Goal: Transaction & Acquisition: Purchase product/service

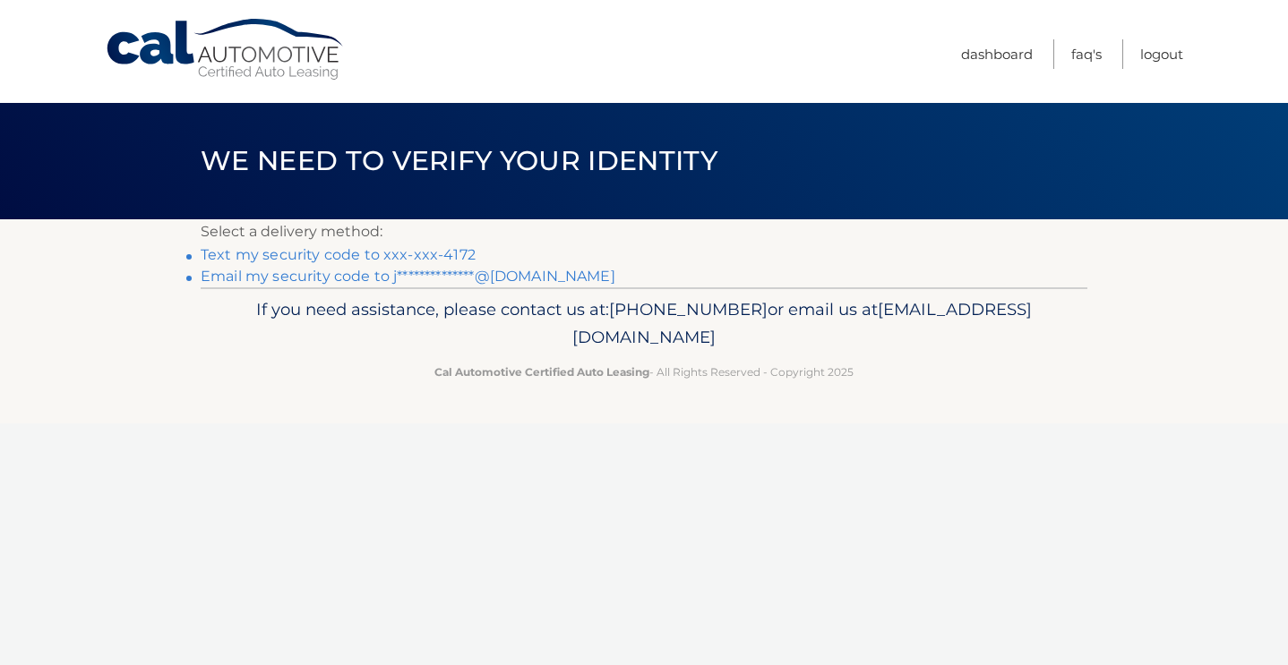
click at [408, 258] on link "Text my security code to xxx-xxx-4172" at bounding box center [338, 254] width 275 height 17
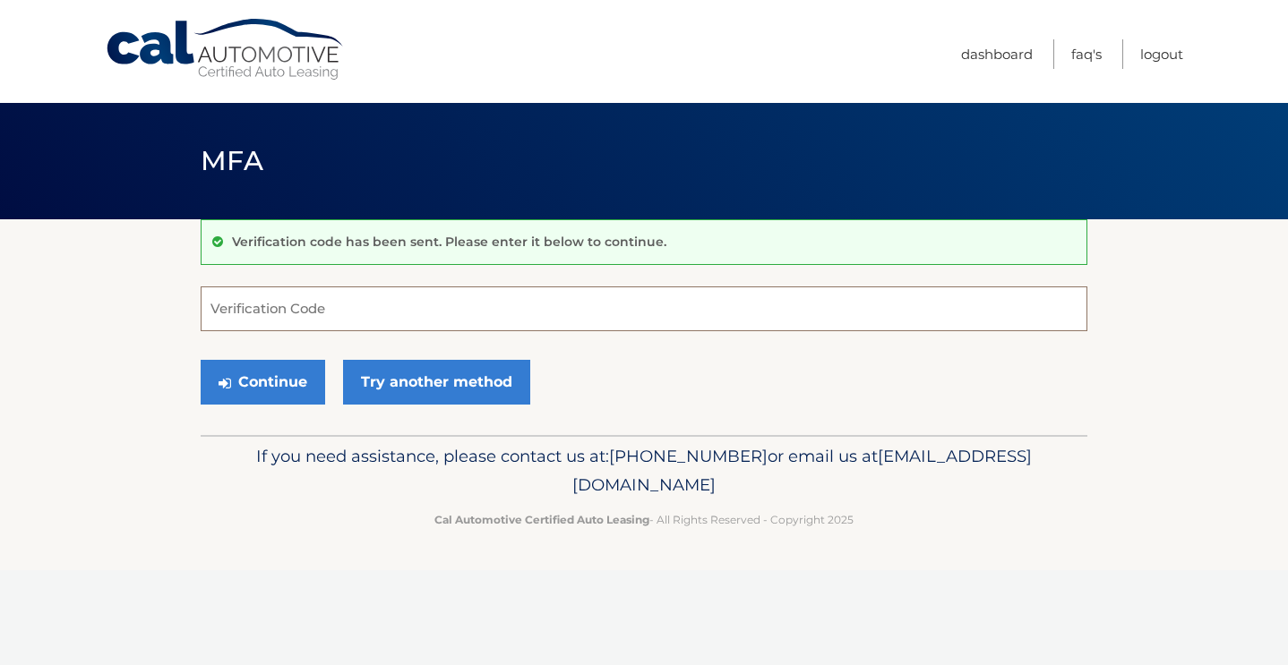
click at [383, 292] on input "Verification Code" at bounding box center [644, 309] width 887 height 45
type input "381130"
click at [285, 366] on button "Continue" at bounding box center [263, 382] width 124 height 45
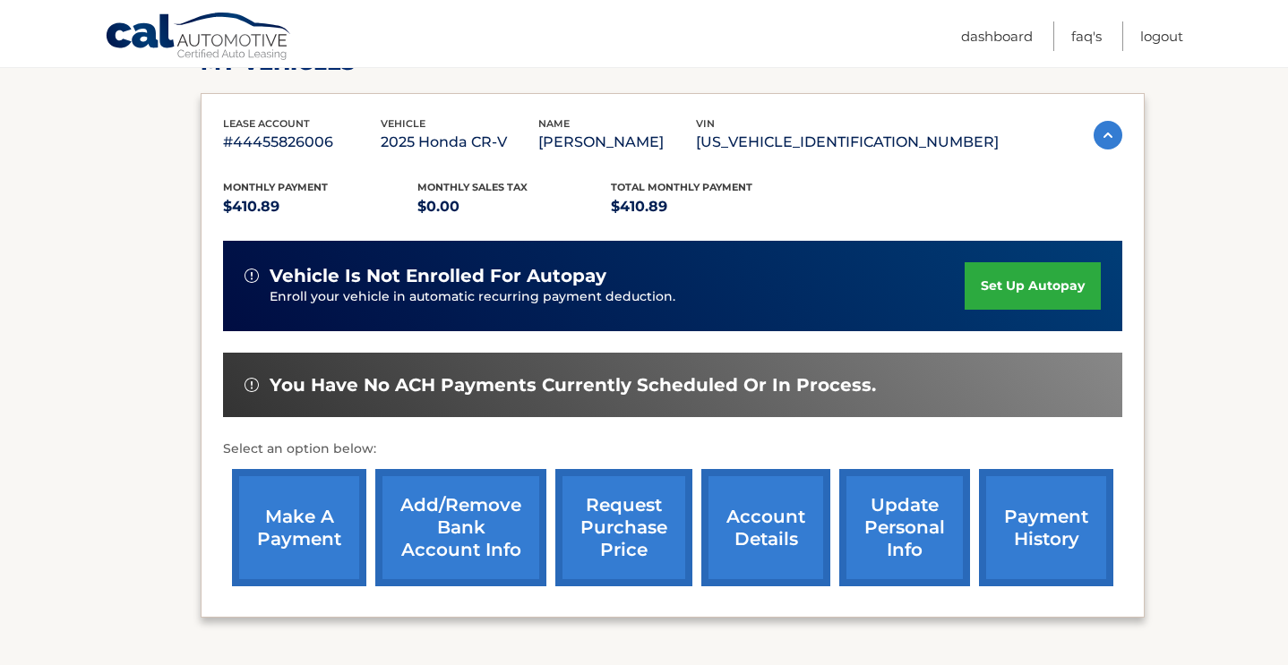
scroll to position [279, 0]
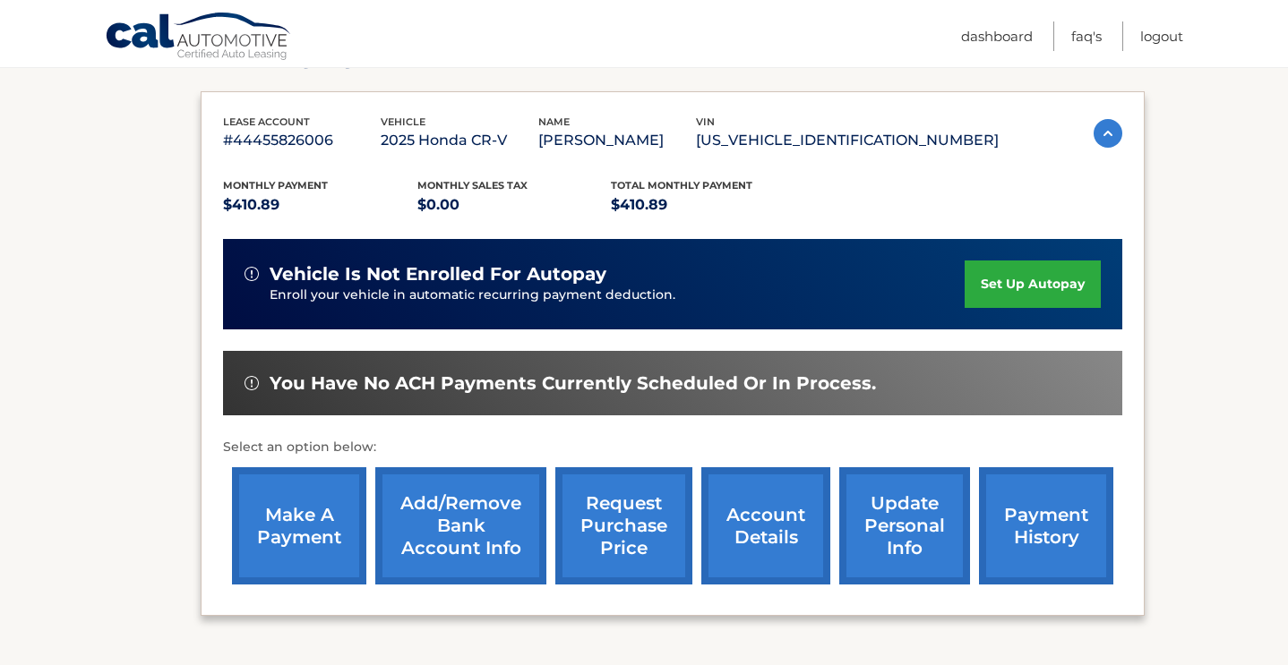
click at [304, 501] on link "make a payment" at bounding box center [299, 525] width 134 height 117
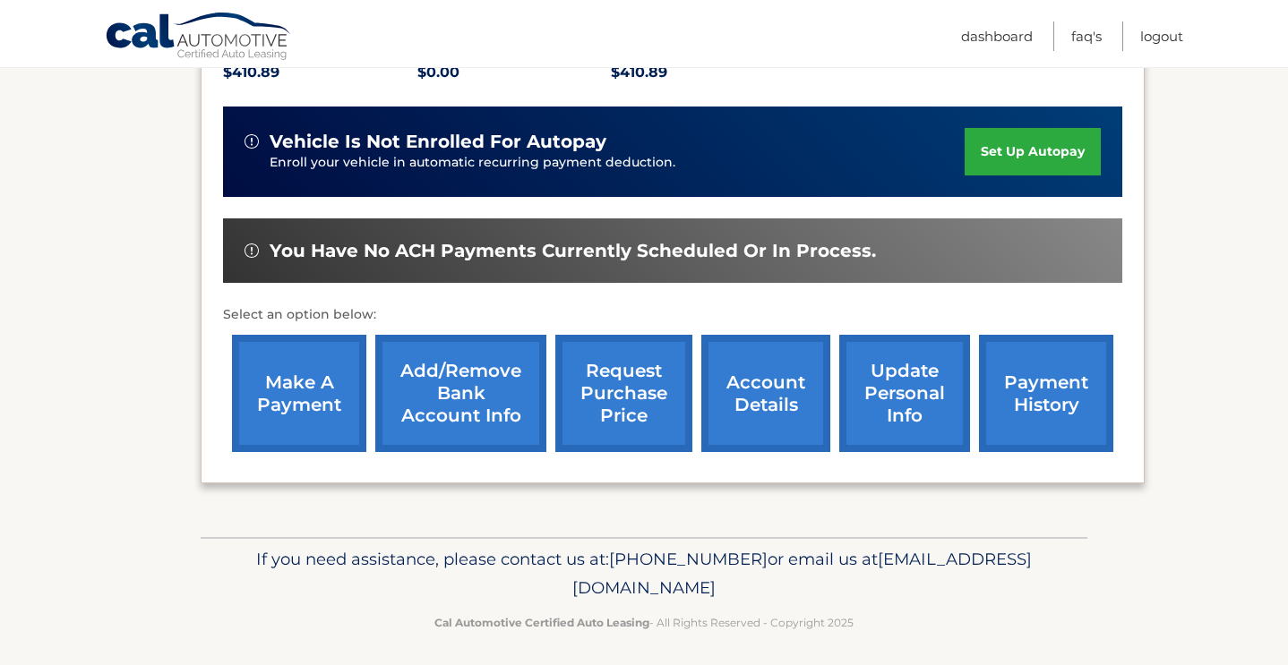
click at [1058, 381] on link "payment history" at bounding box center [1046, 393] width 134 height 117
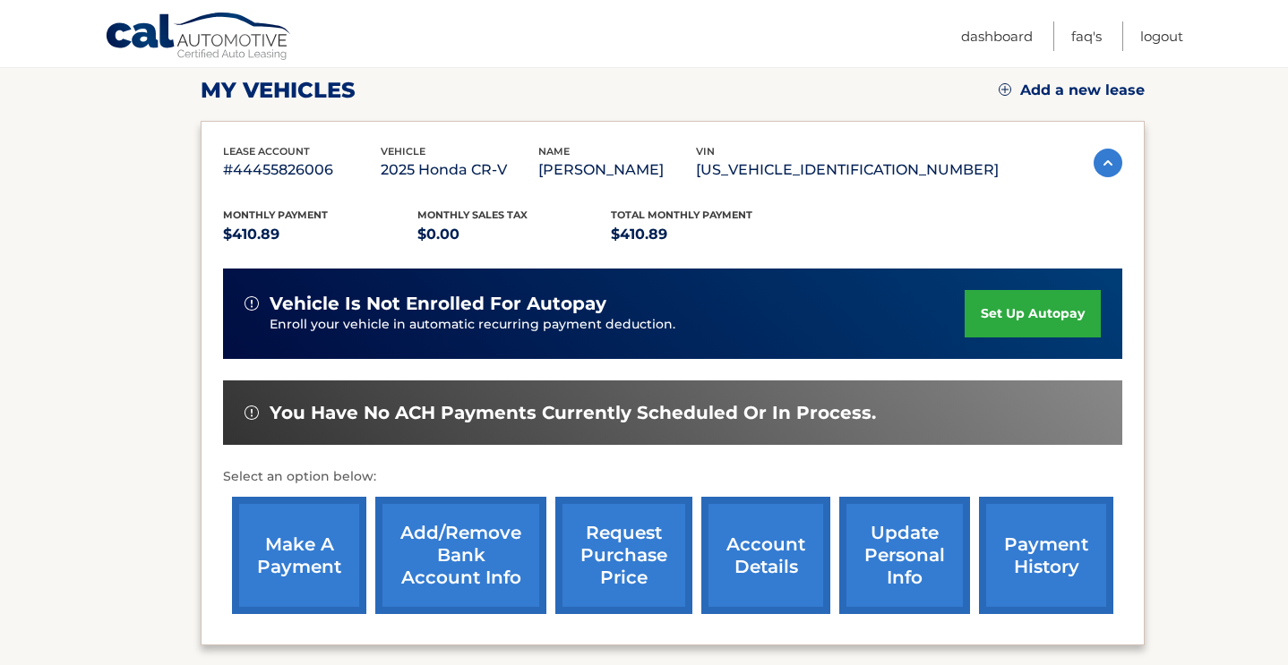
scroll to position [248, 0]
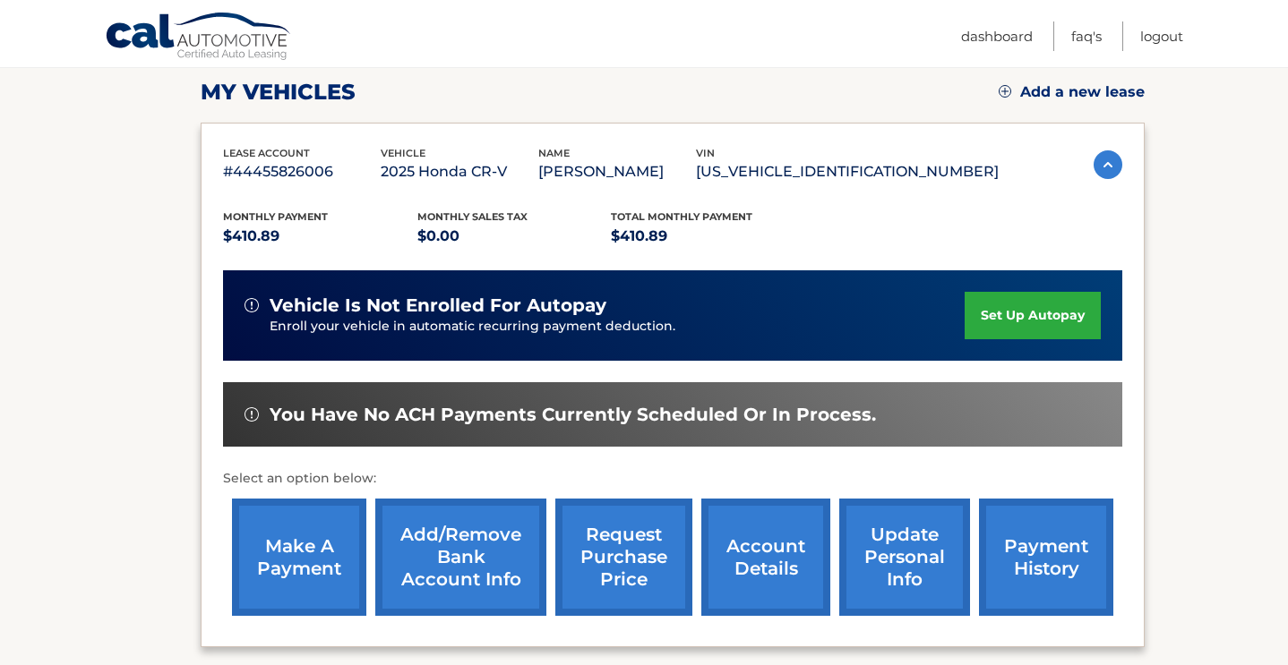
click at [313, 547] on link "make a payment" at bounding box center [299, 557] width 134 height 117
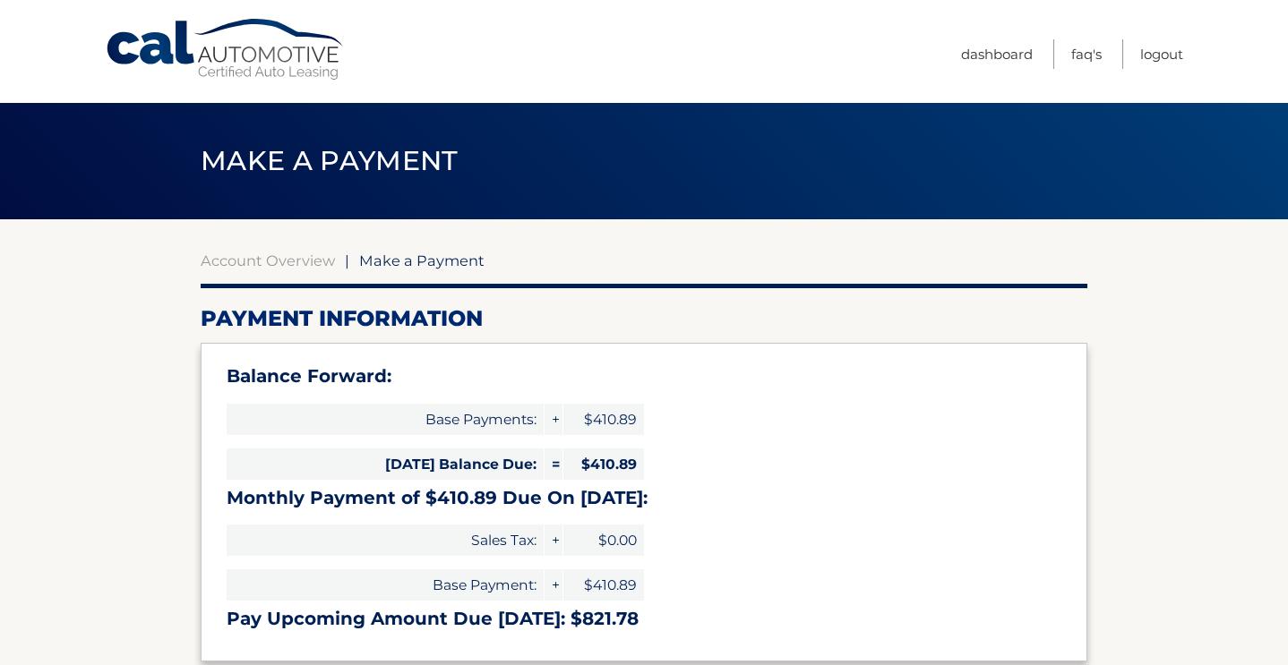
select select "ZjBkYTM5YWMtNmYzZS00M2MyLTg0MjAtNmE0NTFlNGU0MzM5"
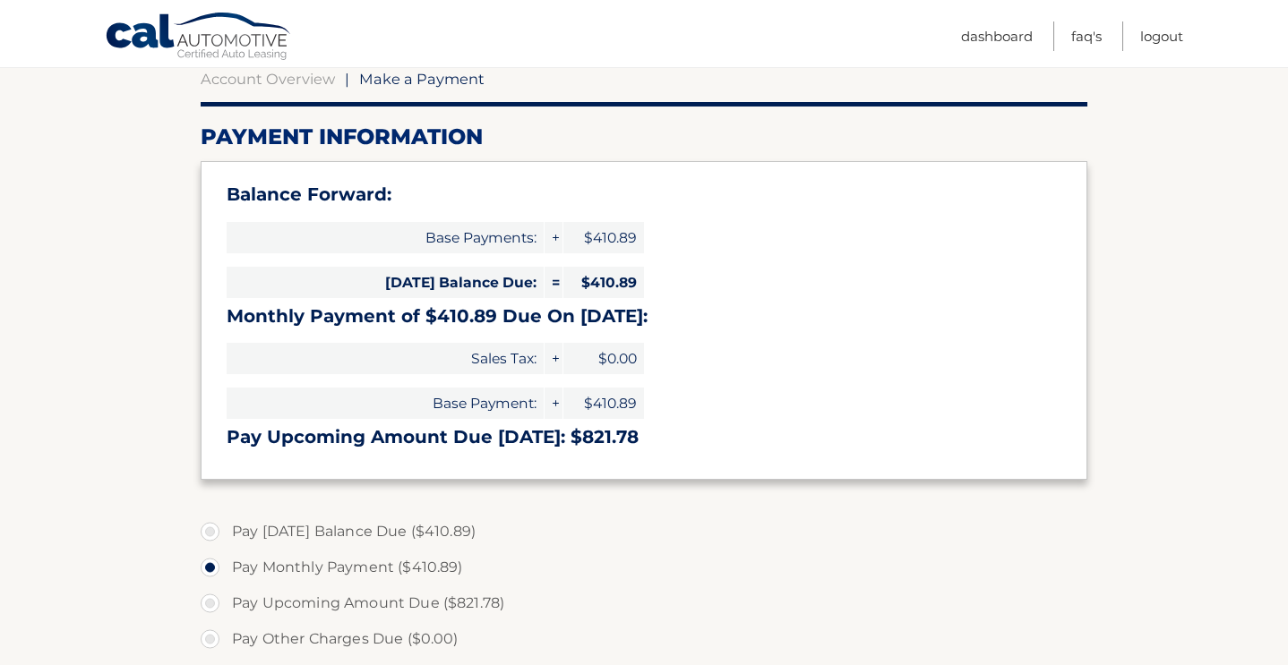
scroll to position [189, 0]
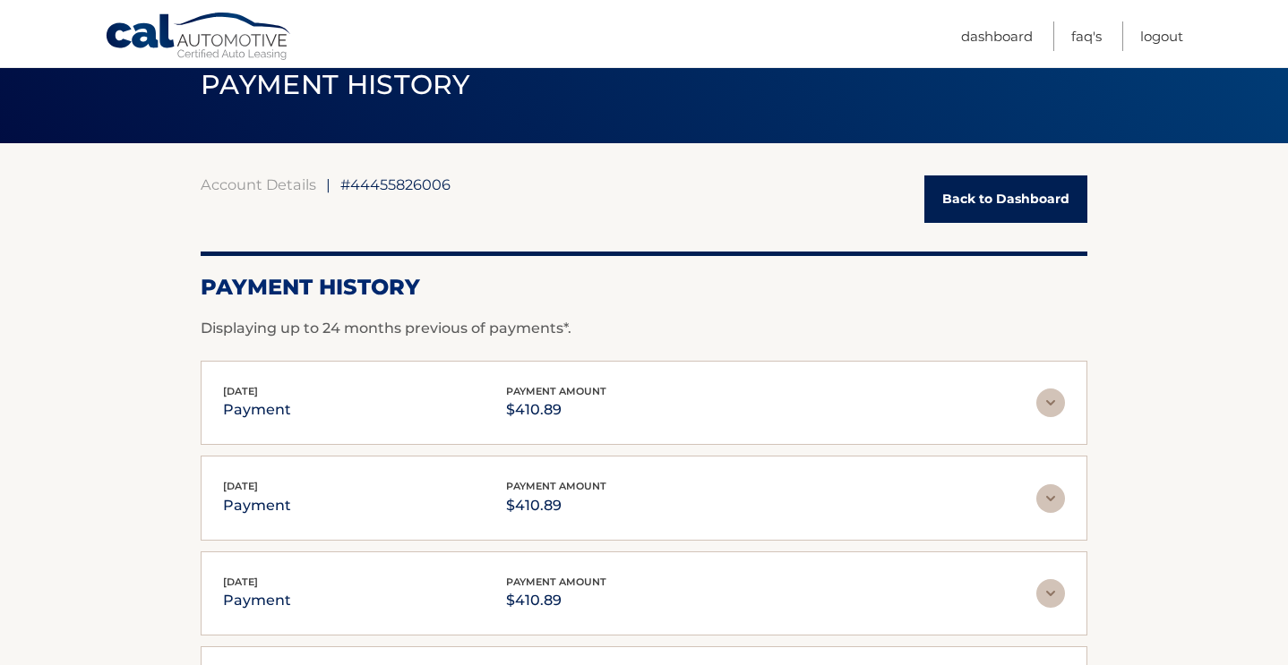
scroll to position [77, 0]
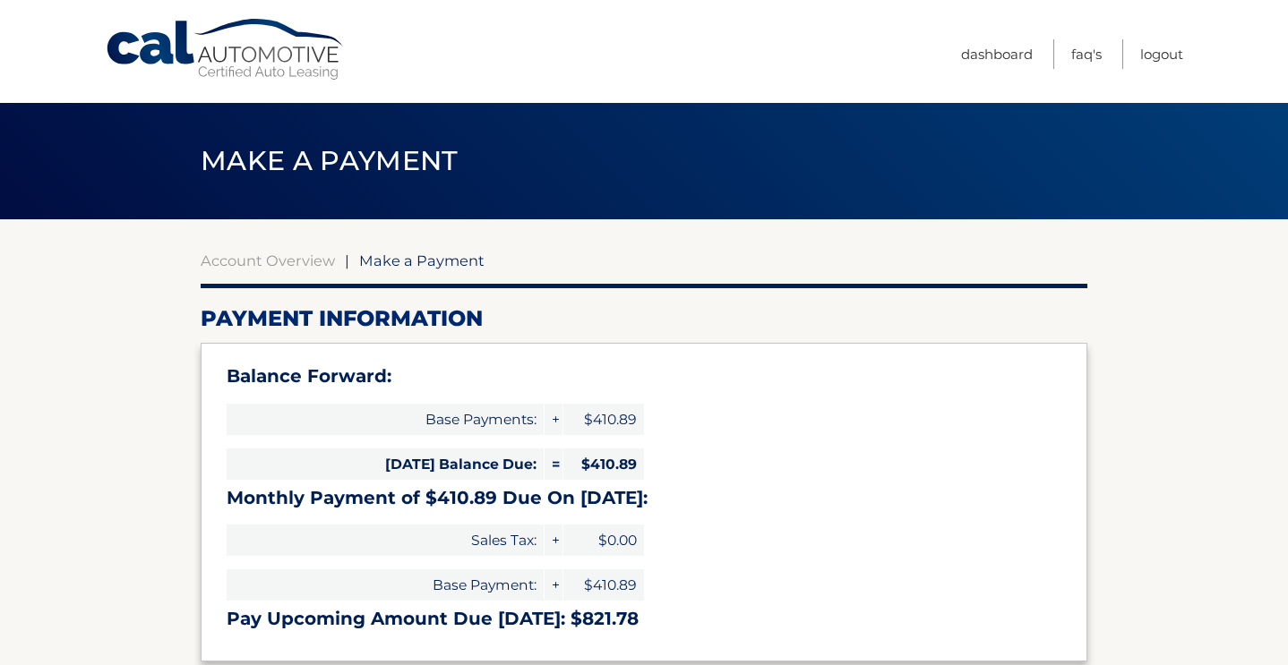
select select "ZjBkYTM5YWMtNmYzZS00M2MyLTg0MjAtNmE0NTFlNGU0MzM5"
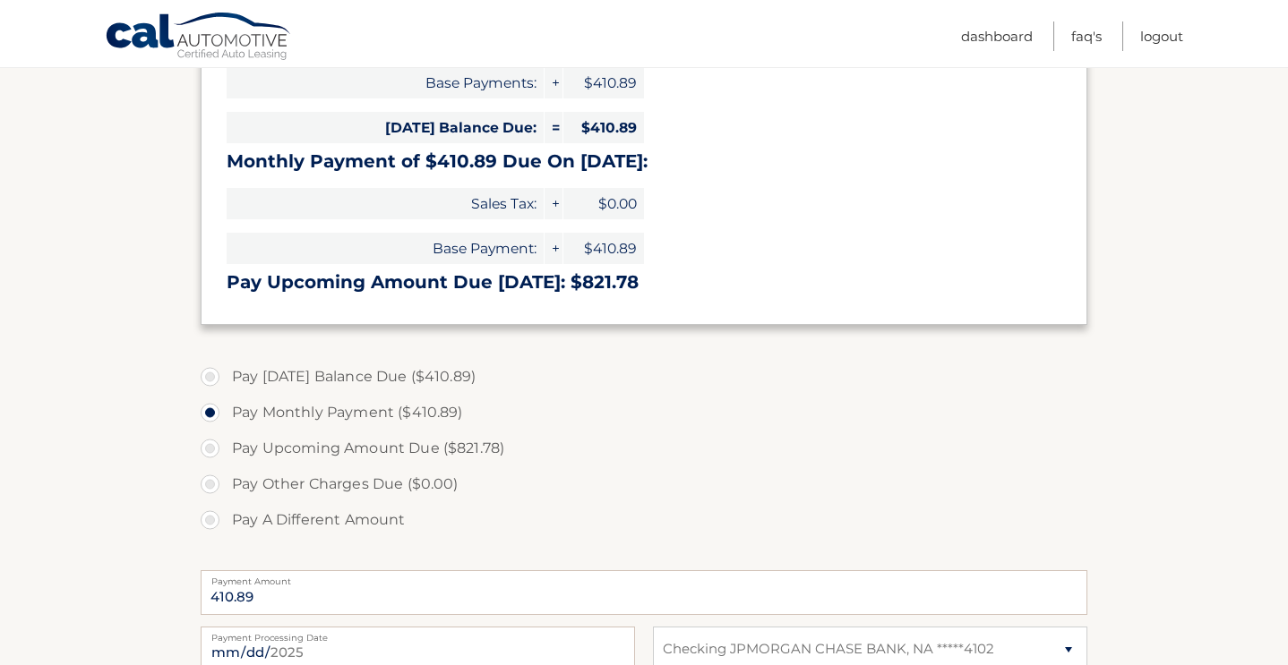
scroll to position [577, 0]
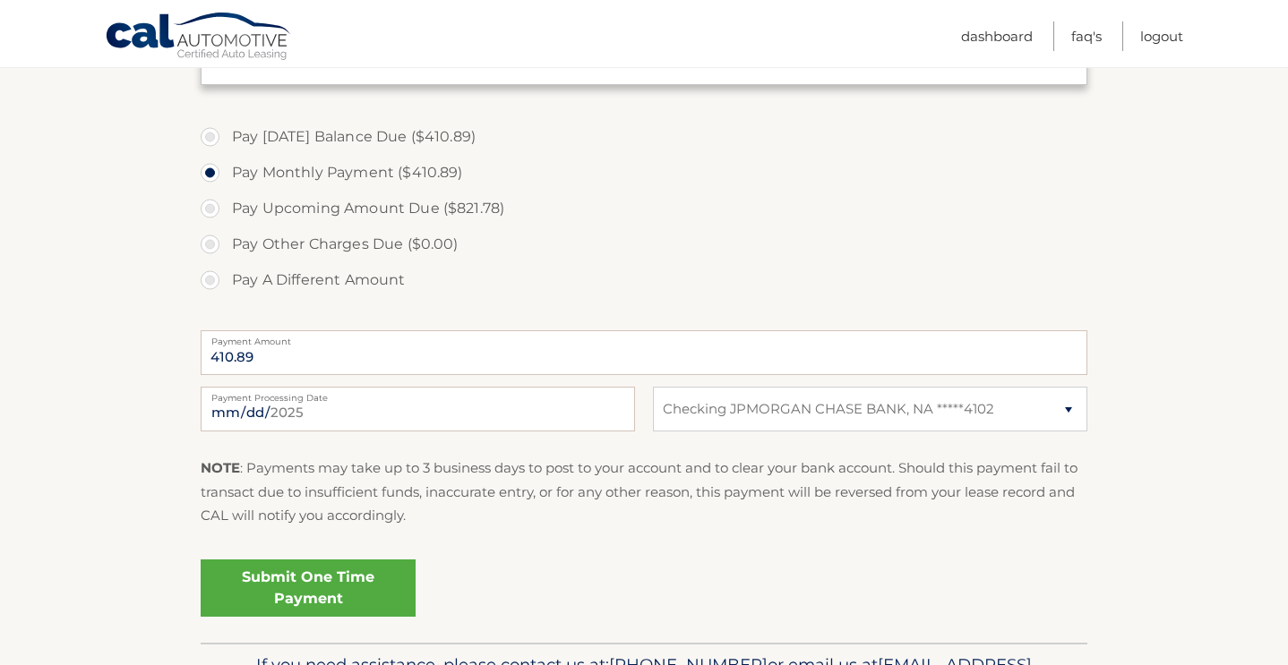
click at [321, 583] on link "Submit One Time Payment" at bounding box center [308, 588] width 215 height 57
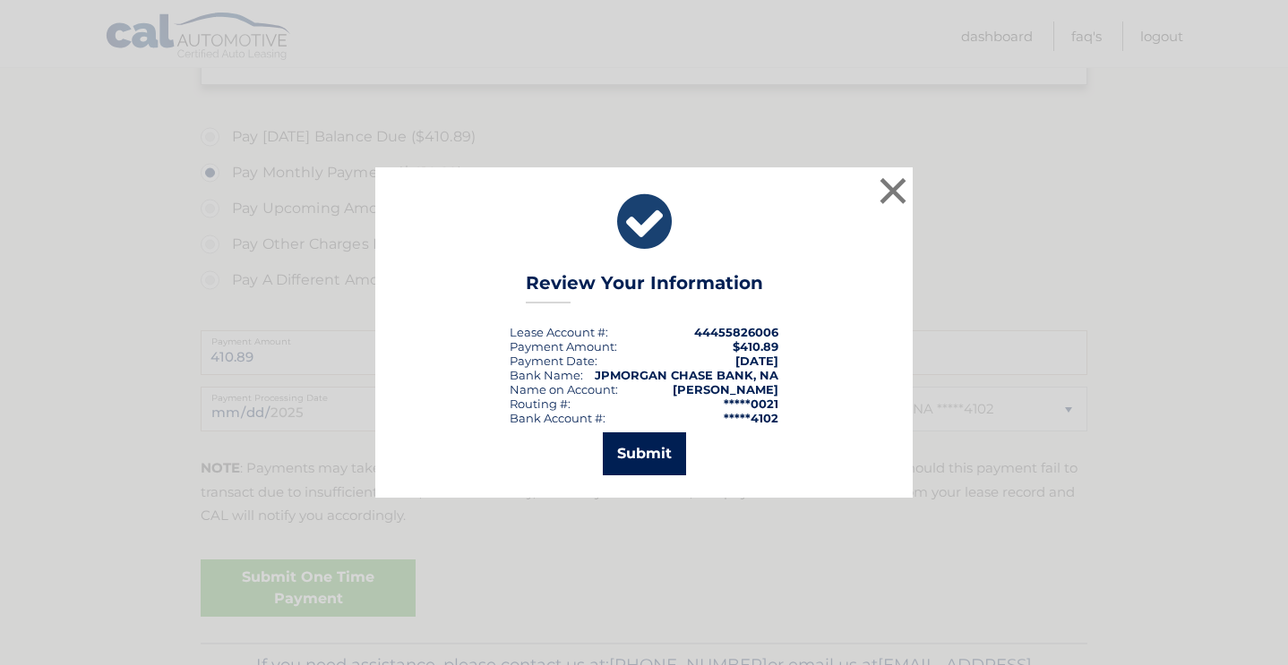
click at [630, 444] on button "Submit" at bounding box center [644, 454] width 83 height 43
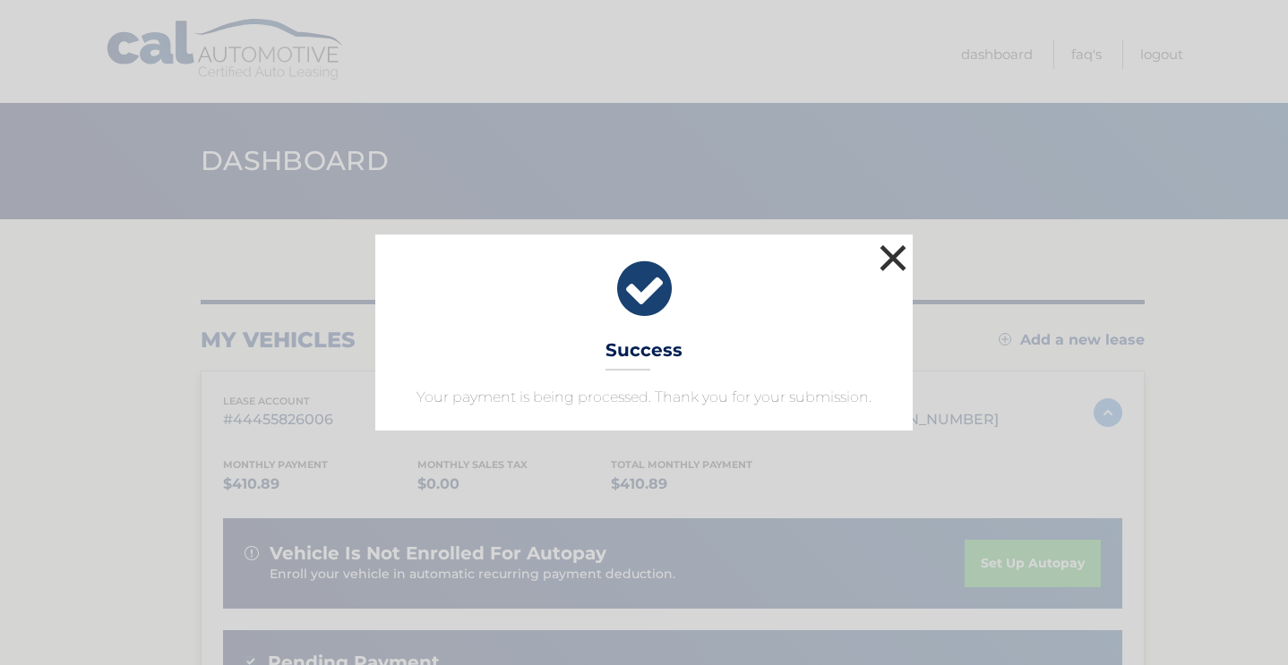
click at [886, 267] on button "×" at bounding box center [893, 258] width 36 height 36
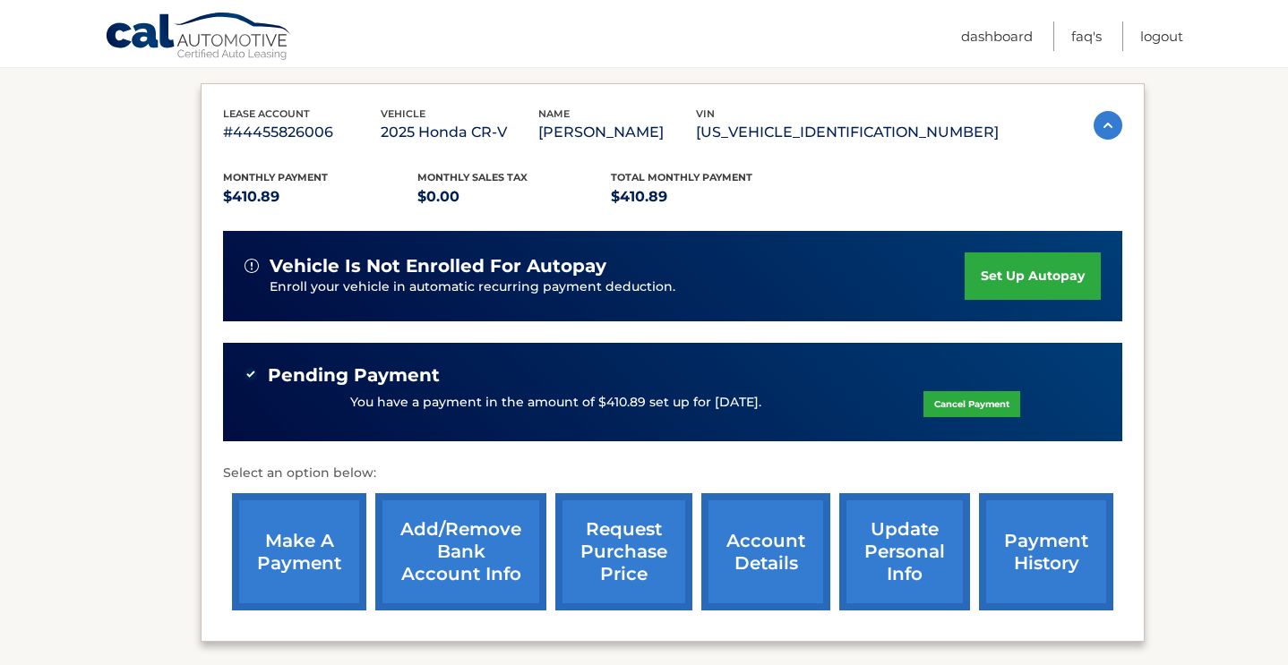
scroll to position [300, 0]
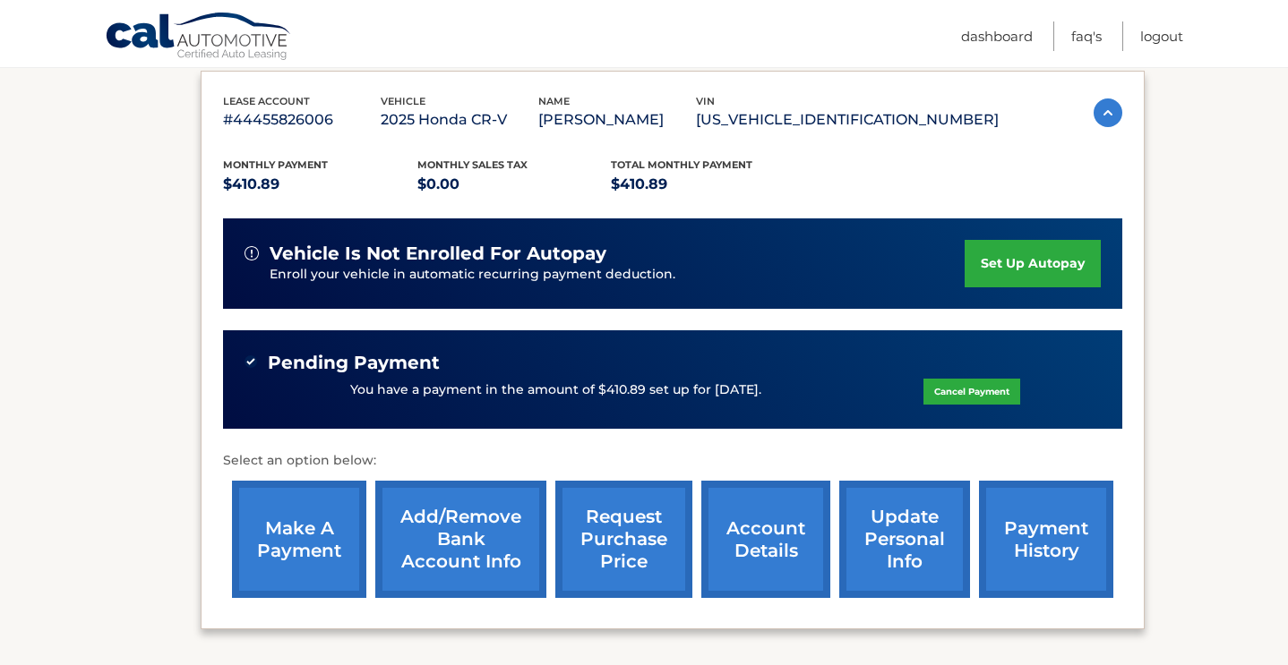
click at [1047, 526] on link "payment history" at bounding box center [1046, 539] width 134 height 117
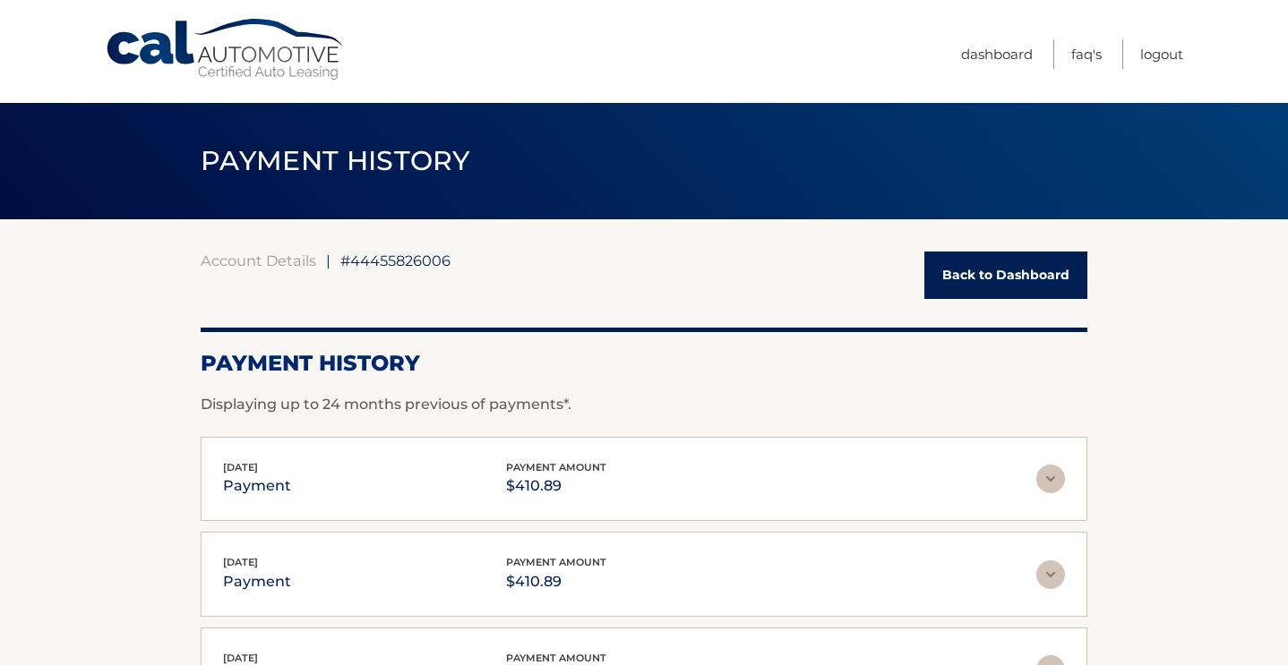
click at [1000, 279] on link "Back to Dashboard" at bounding box center [1005, 275] width 163 height 47
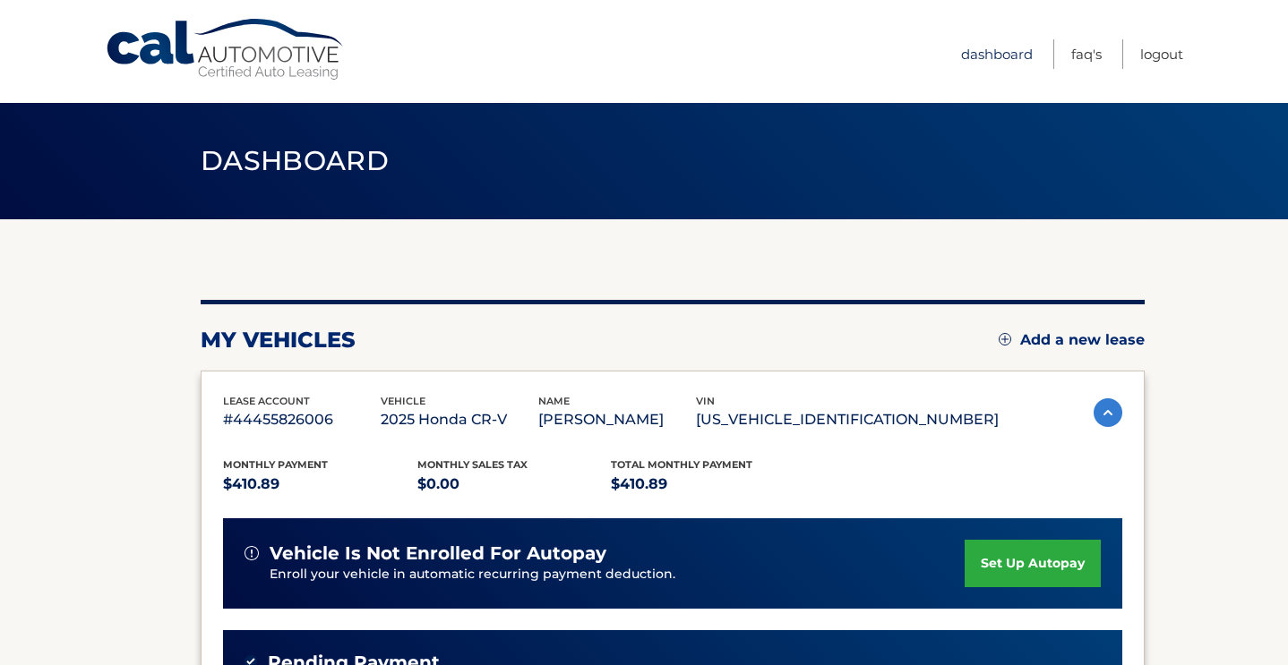
click at [1011, 56] on link "Dashboard" at bounding box center [997, 54] width 72 height 30
click at [1006, 53] on link "Dashboard" at bounding box center [997, 54] width 72 height 30
